Goal: Information Seeking & Learning: Check status

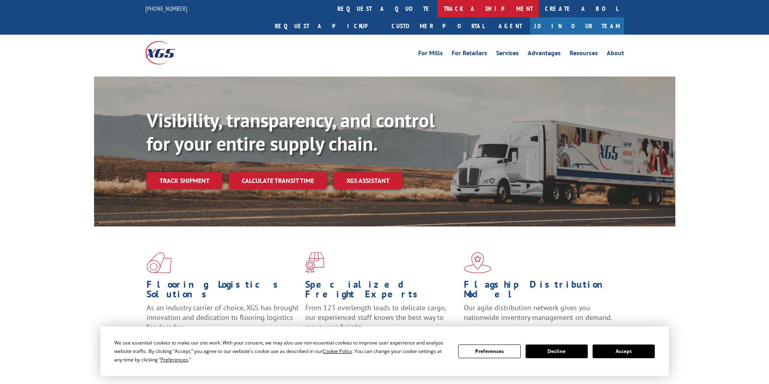
click at [437, 4] on link "track a shipment" at bounding box center [487, 8] width 101 height 17
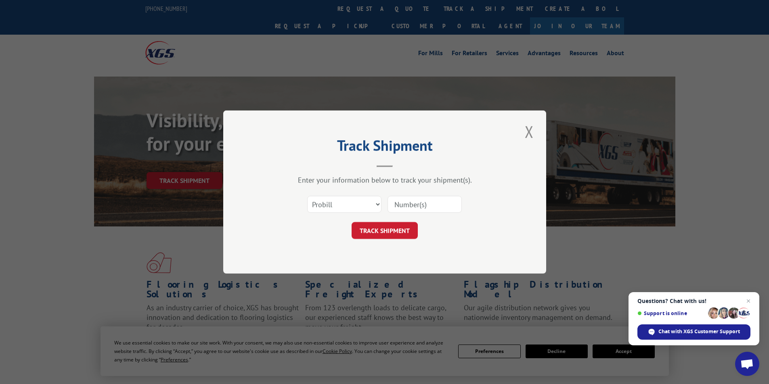
click at [430, 201] on input at bounding box center [424, 204] width 74 height 17
paste input "16514815"
click at [414, 203] on input "16514815" at bounding box center [424, 204] width 74 height 17
paste input "7095073"
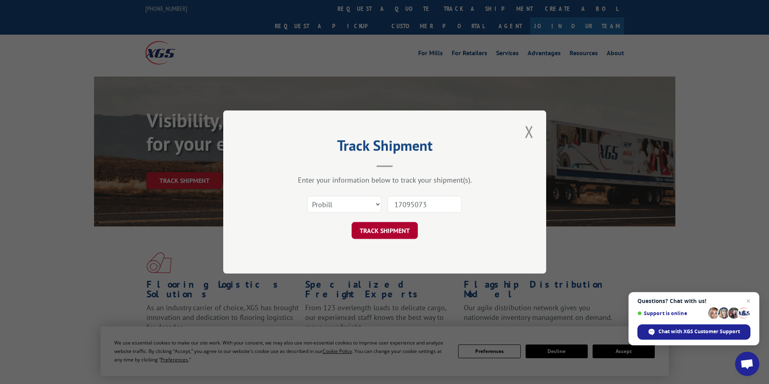
type input "17095073"
click at [380, 236] on button "TRACK SHIPMENT" at bounding box center [384, 230] width 66 height 17
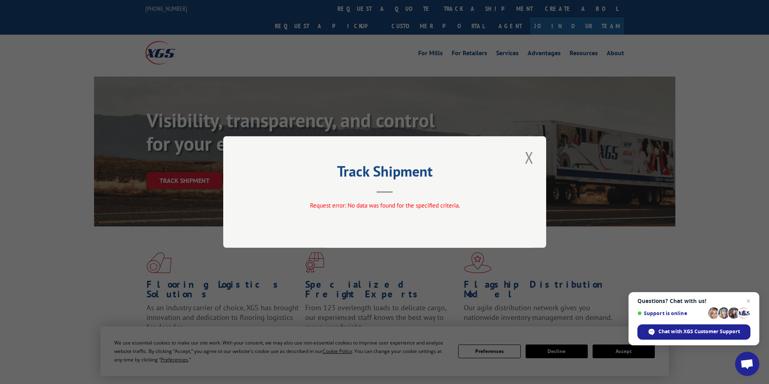
click at [531, 157] on button "Close modal" at bounding box center [529, 157] width 14 height 22
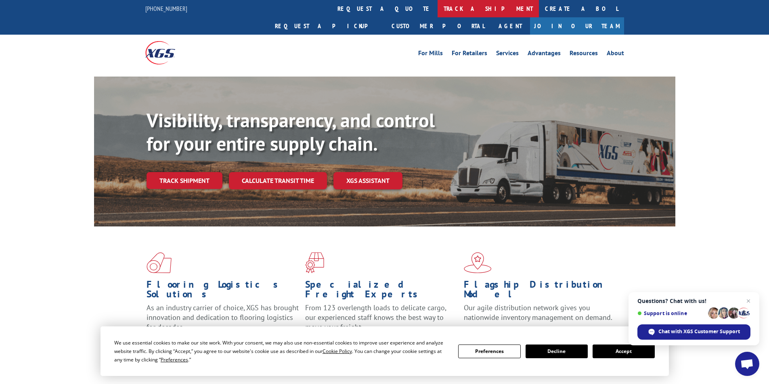
click at [437, 5] on link "track a shipment" at bounding box center [487, 8] width 101 height 17
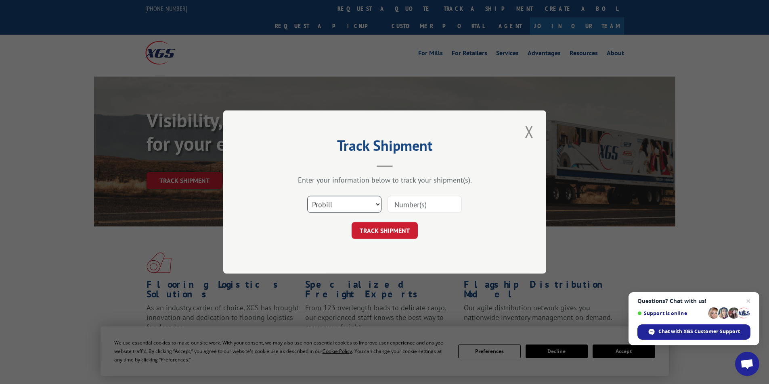
click at [326, 209] on select "Select category... Probill BOL PO" at bounding box center [344, 204] width 74 height 17
select select "bol"
click at [307, 196] on select "Select category... Probill BOL PO" at bounding box center [344, 204] width 74 height 17
click at [404, 204] on input at bounding box center [424, 204] width 74 height 17
paste input "AA04874975"
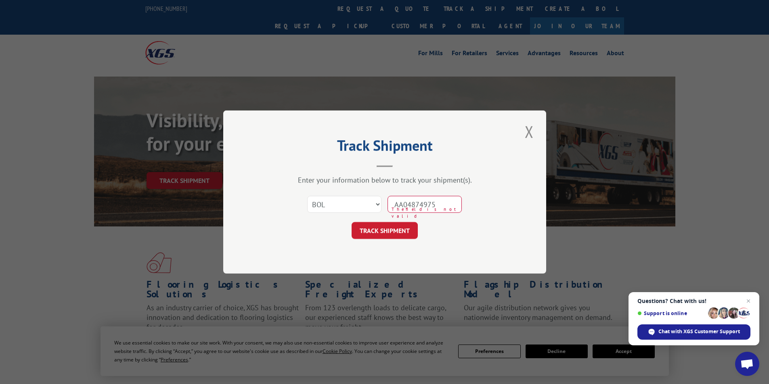
drag, startPoint x: 410, startPoint y: 205, endPoint x: 314, endPoint y: 189, distance: 97.3
click at [314, 189] on div "Enter your information below to track your shipment(s). Select category... Prob…" at bounding box center [384, 207] width 242 height 64
type input "AA04874975"
click at [389, 230] on button "TRACK SHIPMENT" at bounding box center [384, 230] width 66 height 17
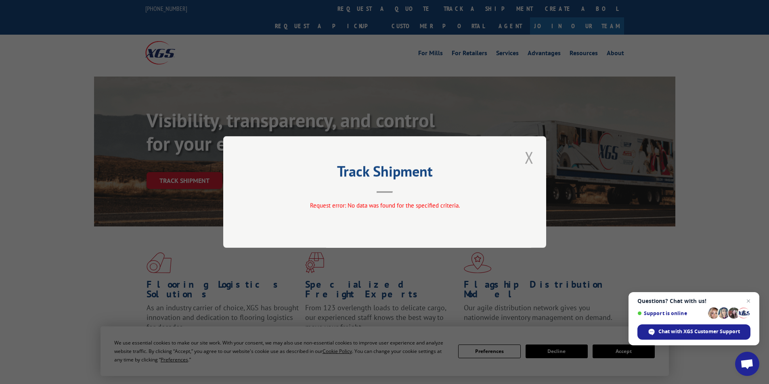
click at [528, 155] on button "Close modal" at bounding box center [529, 157] width 14 height 22
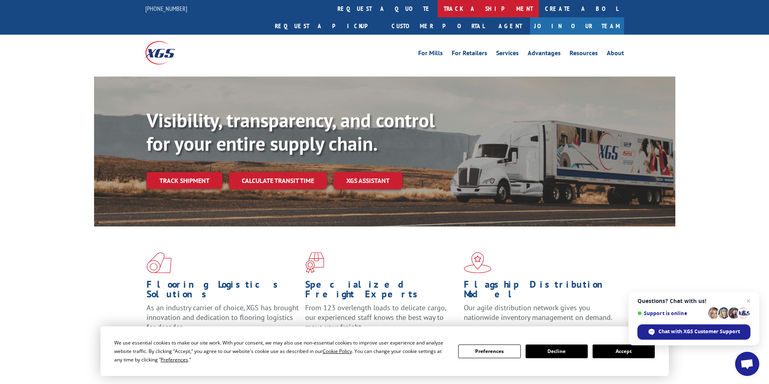
click at [437, 10] on link "track a shipment" at bounding box center [487, 8] width 101 height 17
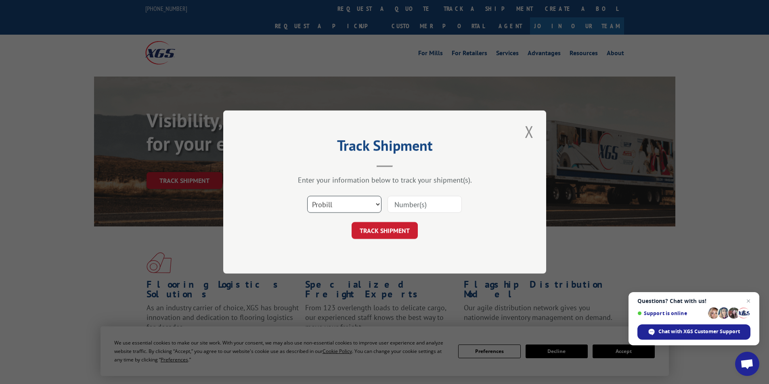
click at [324, 201] on select "Select category... Probill BOL PO" at bounding box center [344, 204] width 74 height 17
select select "po"
click at [307, 196] on select "Select category... Probill BOL PO" at bounding box center [344, 204] width 74 height 17
click at [408, 205] on input at bounding box center [424, 204] width 74 height 17
paste input "16514815"
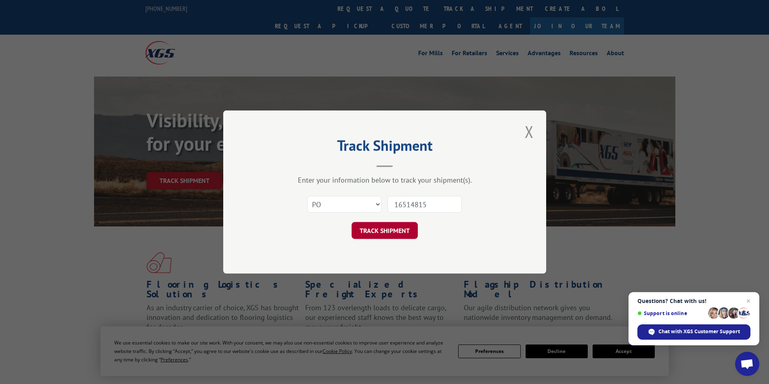
type input "16514815"
click at [393, 236] on button "TRACK SHIPMENT" at bounding box center [384, 230] width 66 height 17
